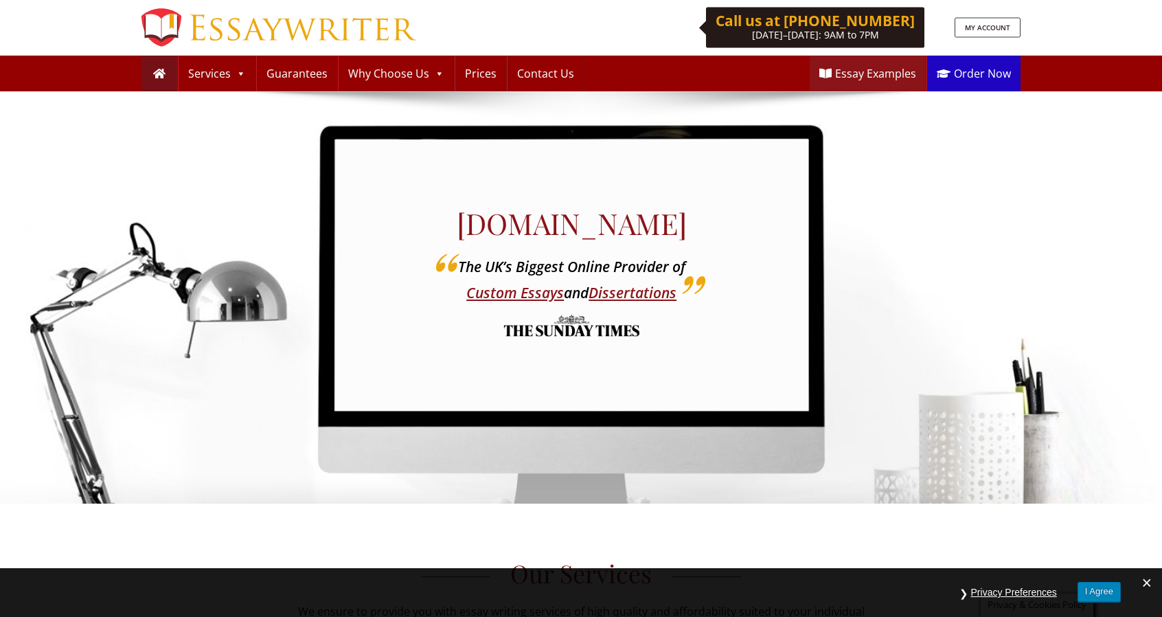
scroll to position [481, 0]
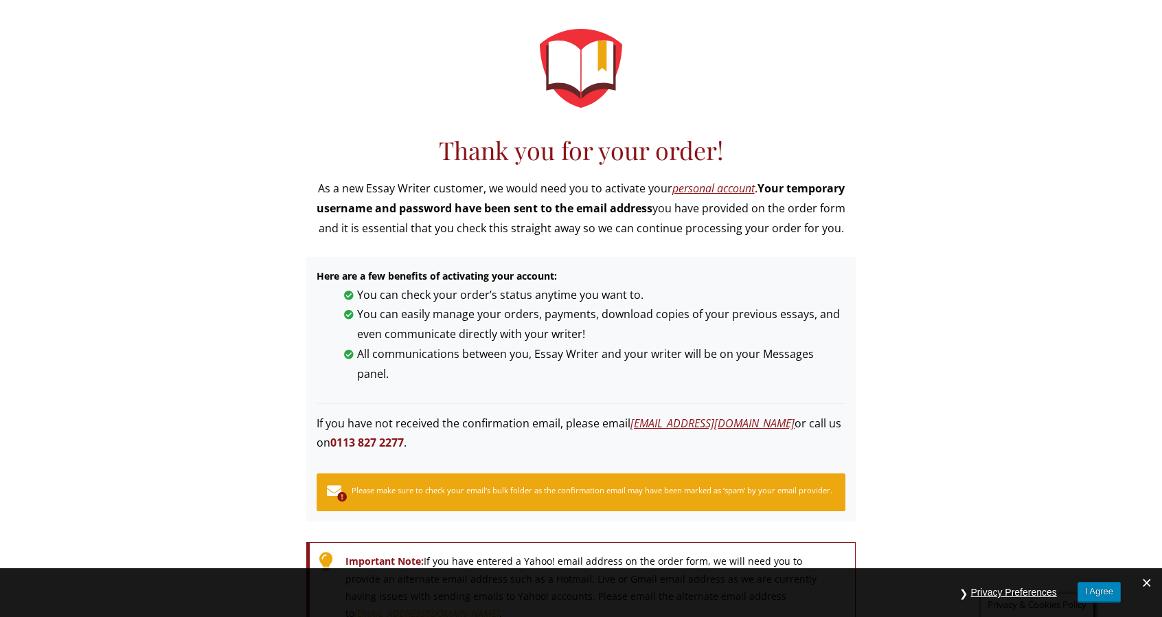
scroll to position [343, 0]
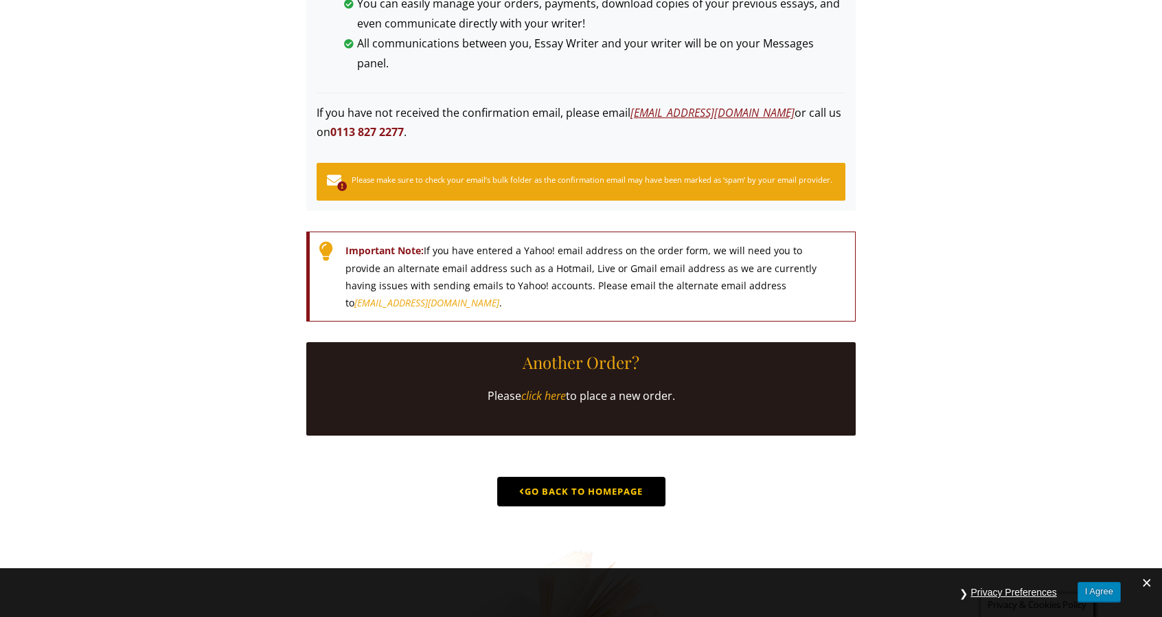
click at [624, 477] on link "Go Back to Homepage" at bounding box center [581, 492] width 168 height 30
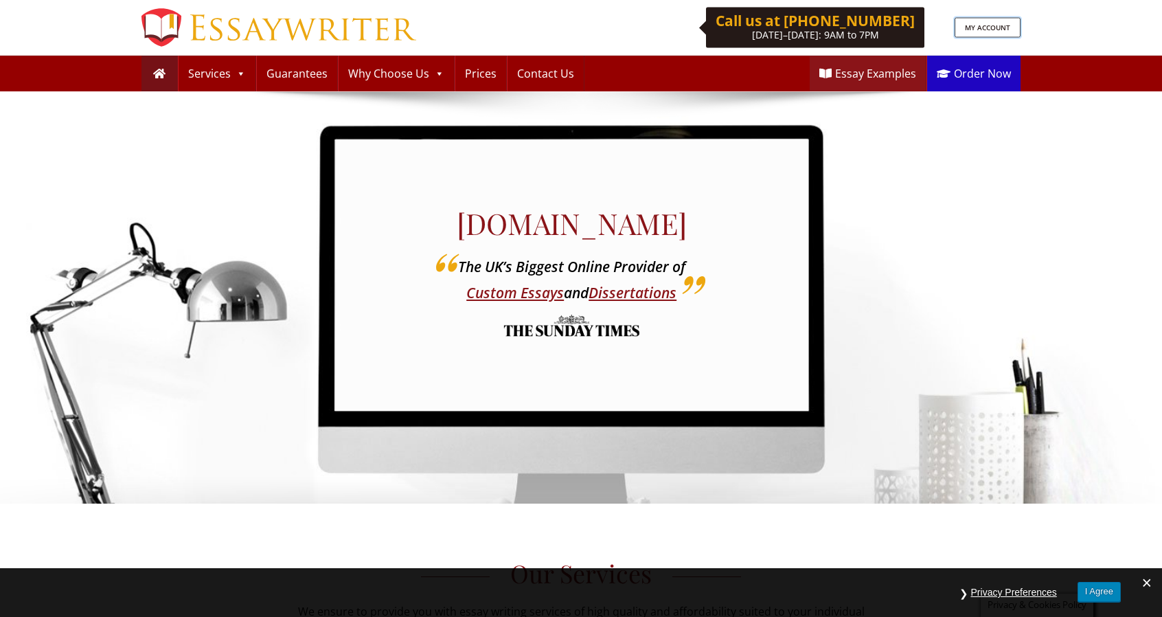
click at [1000, 20] on link "MY ACCOUNT" at bounding box center [988, 28] width 66 height 20
